Goal: Task Accomplishment & Management: Use online tool/utility

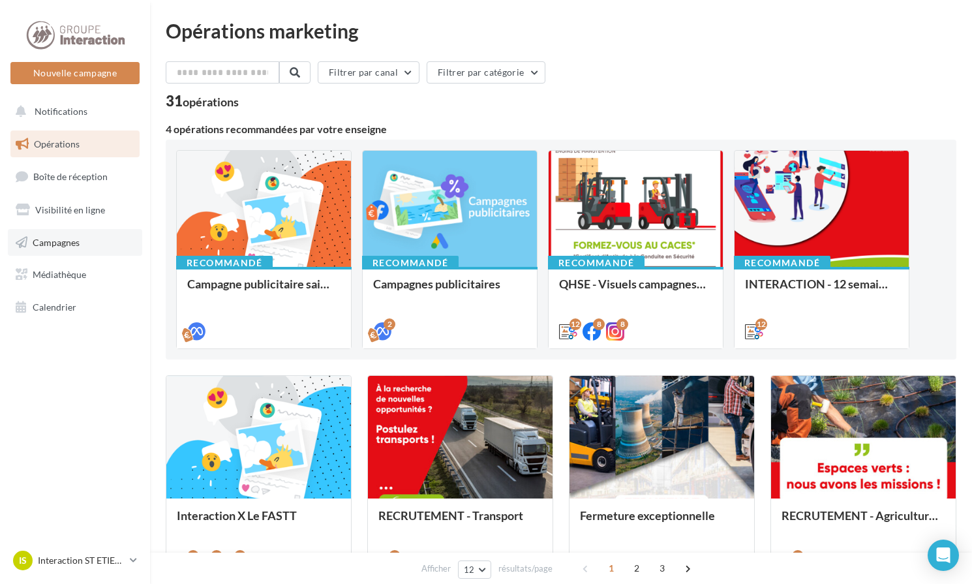
click at [53, 231] on link "Campagnes" at bounding box center [75, 242] width 134 height 27
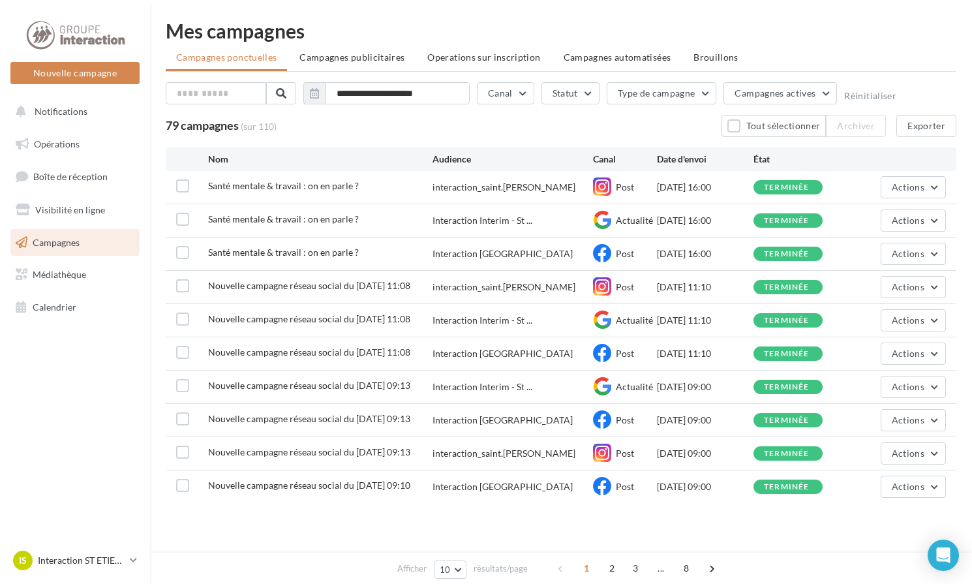
click at [97, 58] on div "Nouvelle campagne Nouvelle campagne" at bounding box center [74, 51] width 129 height 65
click at [100, 66] on button "Nouvelle campagne" at bounding box center [74, 73] width 129 height 22
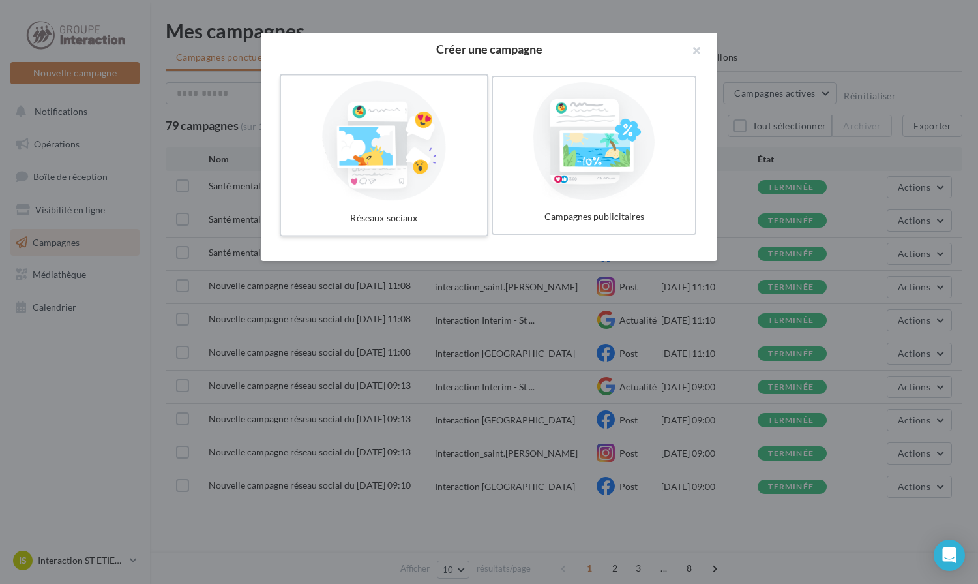
click at [399, 149] on div at bounding box center [384, 141] width 196 height 120
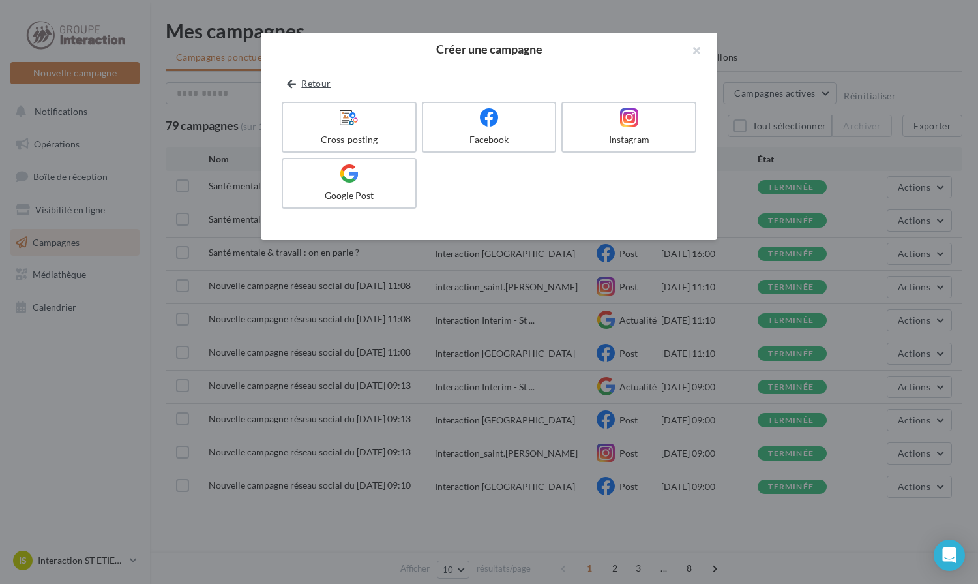
drag, startPoint x: 302, startPoint y: 75, endPoint x: 308, endPoint y: 85, distance: 12.0
click at [302, 76] on div "Retour Cross-posting Facebook Instagram Google Post" at bounding box center [489, 152] width 457 height 175
click at [308, 85] on button "Retour" at bounding box center [309, 84] width 54 height 16
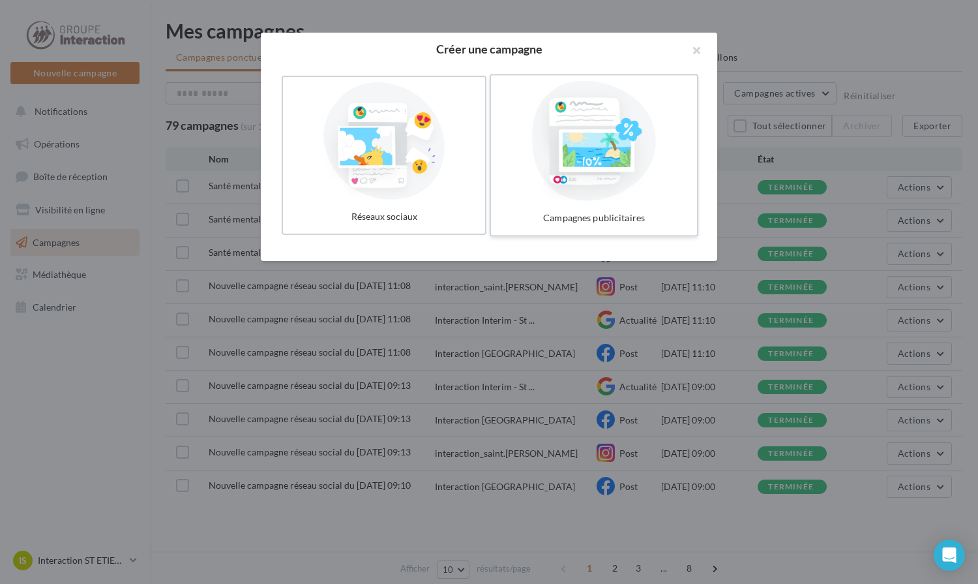
click at [652, 175] on div at bounding box center [594, 141] width 196 height 120
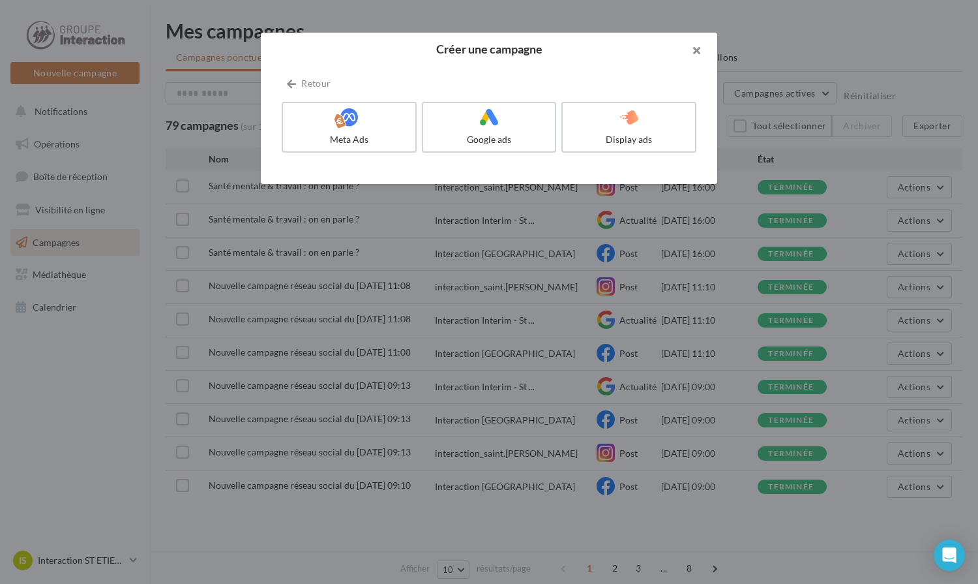
click at [694, 57] on button "button" at bounding box center [691, 52] width 52 height 39
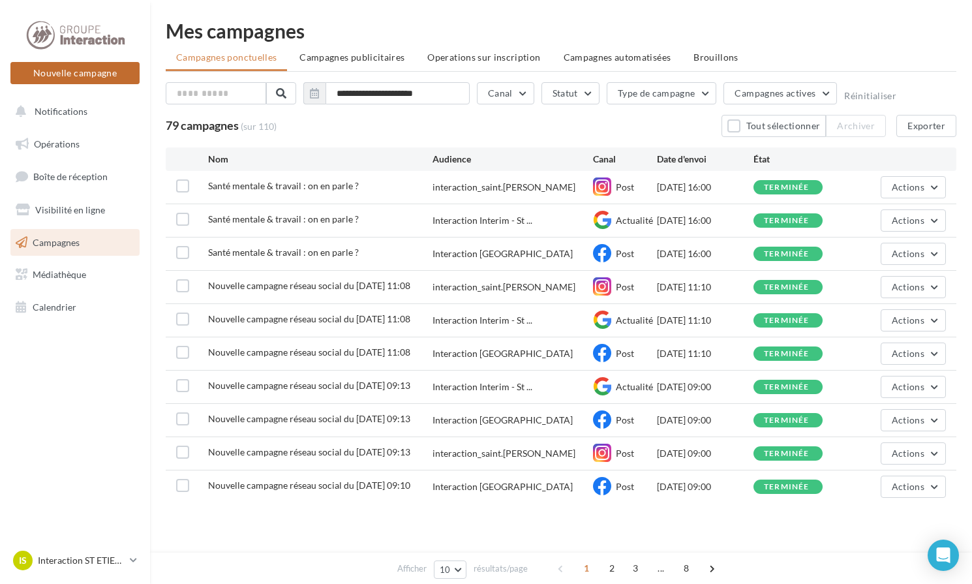
click at [43, 74] on button "Nouvelle campagne" at bounding box center [74, 73] width 129 height 22
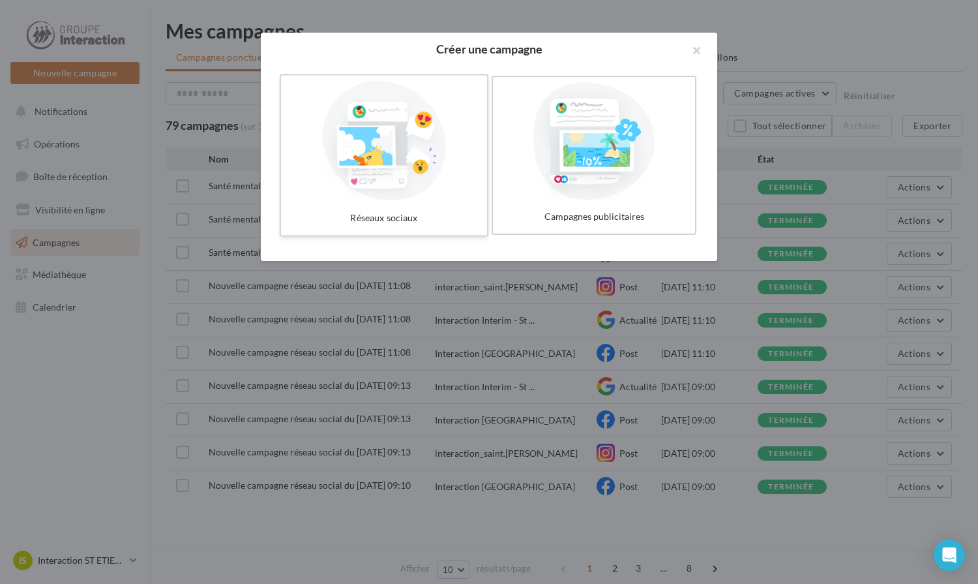
click at [357, 158] on div at bounding box center [384, 141] width 196 height 120
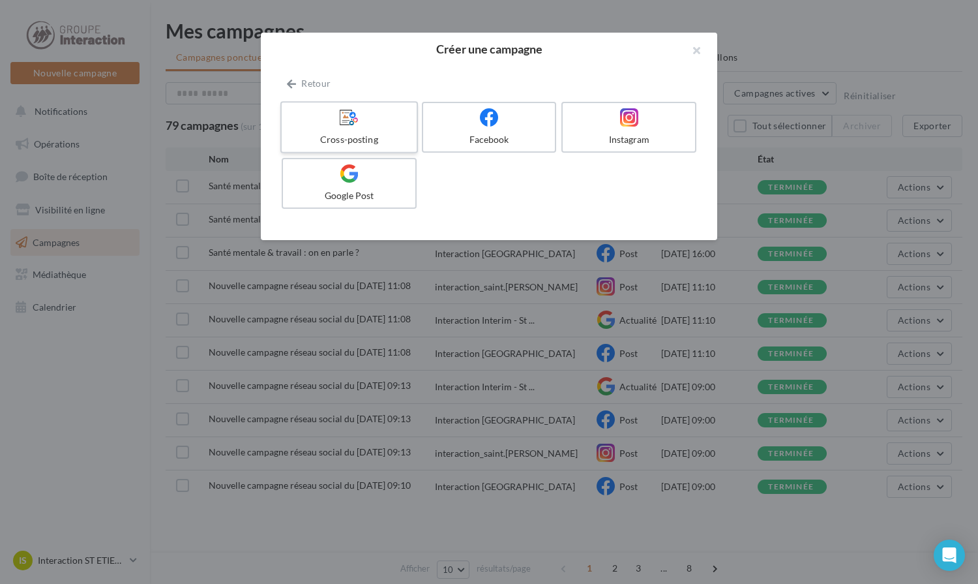
click at [340, 126] on icon at bounding box center [349, 117] width 19 height 19
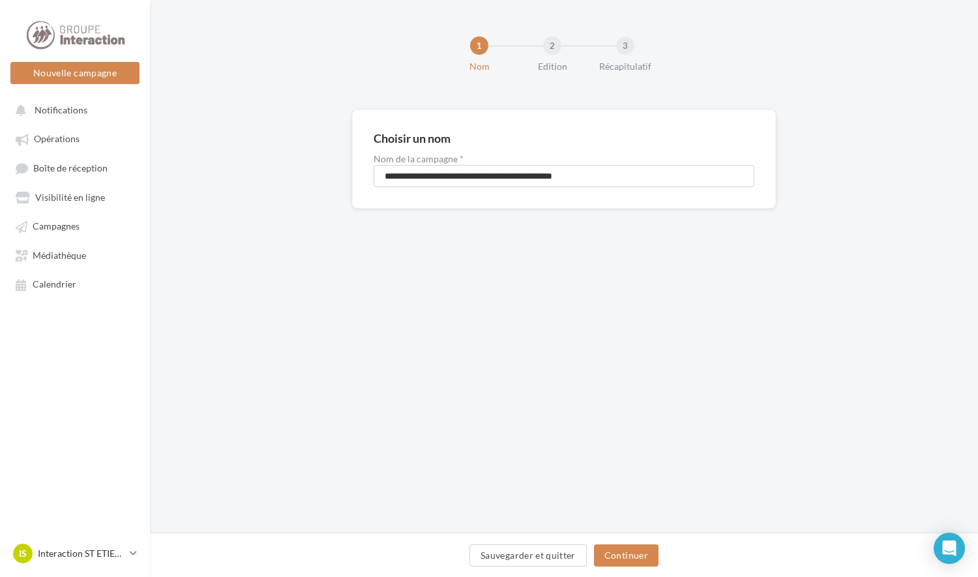
click at [548, 46] on div "2" at bounding box center [552, 46] width 18 height 18
click at [64, 230] on span "Campagnes" at bounding box center [56, 226] width 47 height 11
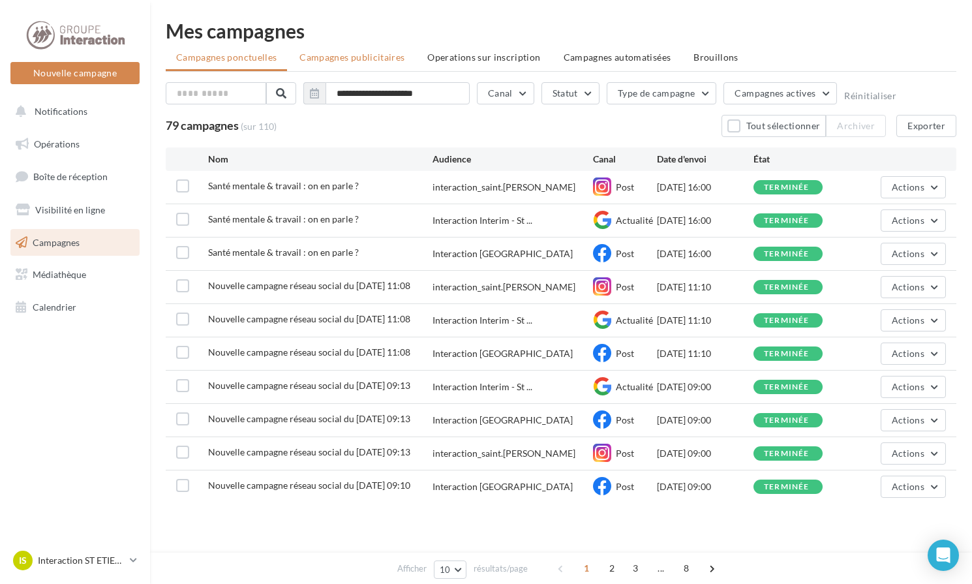
click at [401, 55] on li "Campagnes publicitaires" at bounding box center [352, 57] width 126 height 23
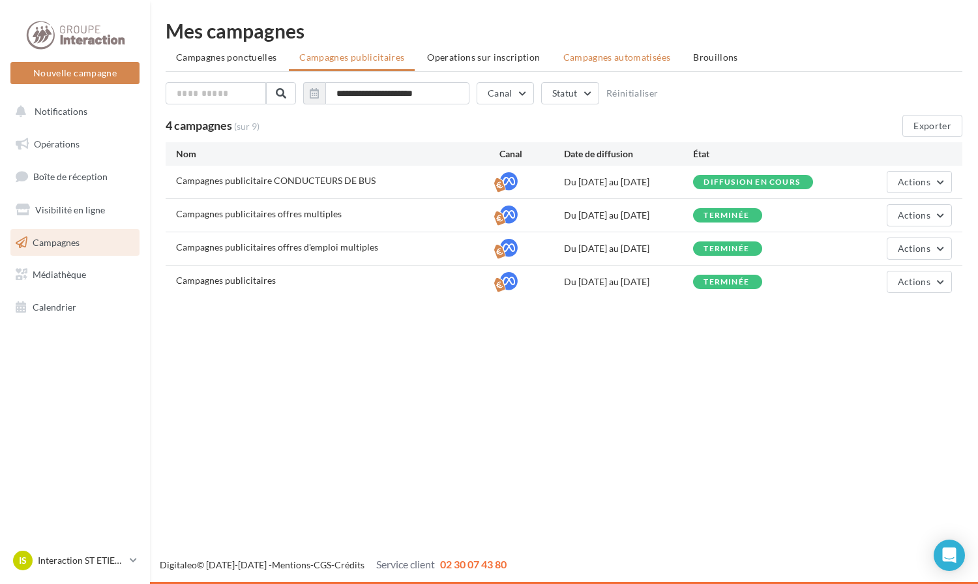
click at [643, 52] on span "Campagnes automatisées" at bounding box center [618, 57] width 108 height 11
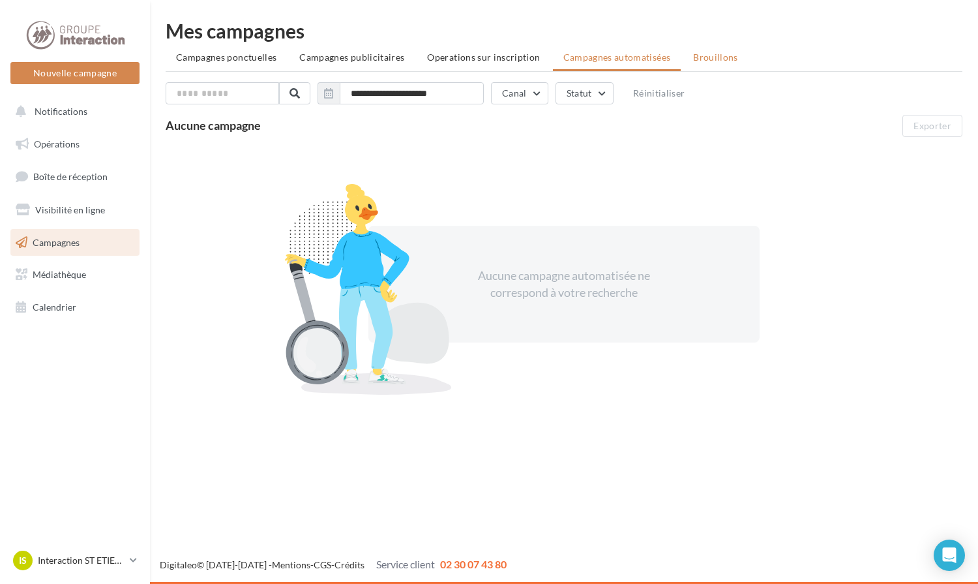
click at [697, 51] on li "Brouillons" at bounding box center [716, 57] width 66 height 23
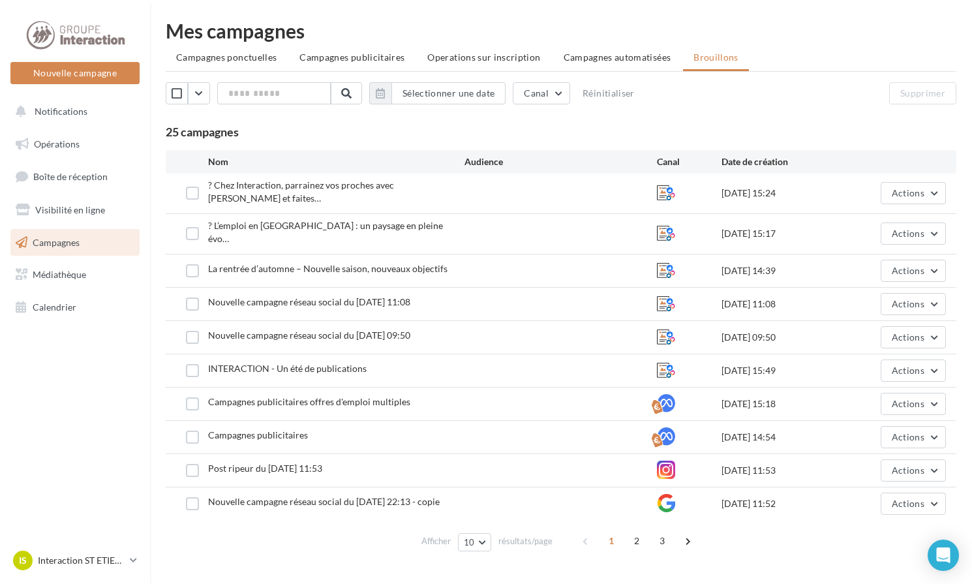
scroll to position [14, 0]
